Goal: Navigation & Orientation: Find specific page/section

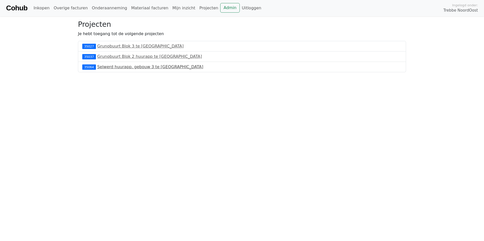
click at [111, 67] on link "Selwerd huurapp. gebouw 3 te [GEOGRAPHIC_DATA]" at bounding box center [150, 66] width 106 height 5
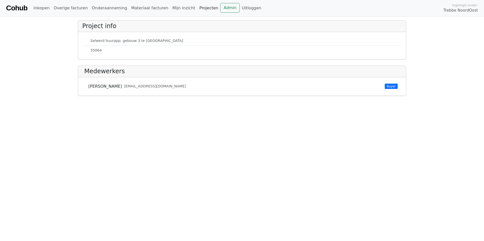
click at [197, 7] on link "Projecten" at bounding box center [208, 8] width 23 height 10
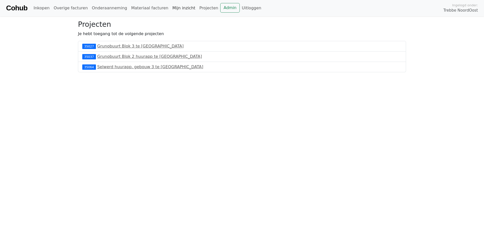
click at [170, 8] on link "Mijn inzicht" at bounding box center [183, 8] width 27 height 10
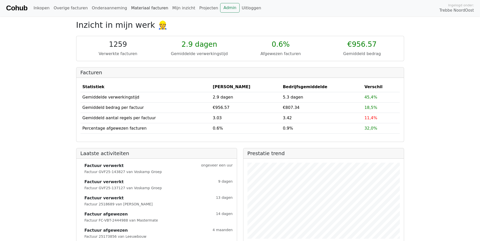
click at [138, 7] on link "Materiaal facturen" at bounding box center [149, 8] width 41 height 10
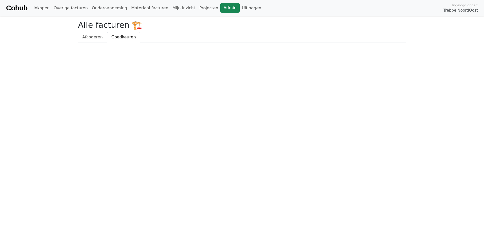
click at [220, 9] on link "Admin" at bounding box center [229, 8] width 19 height 10
